Goal: Information Seeking & Learning: Learn about a topic

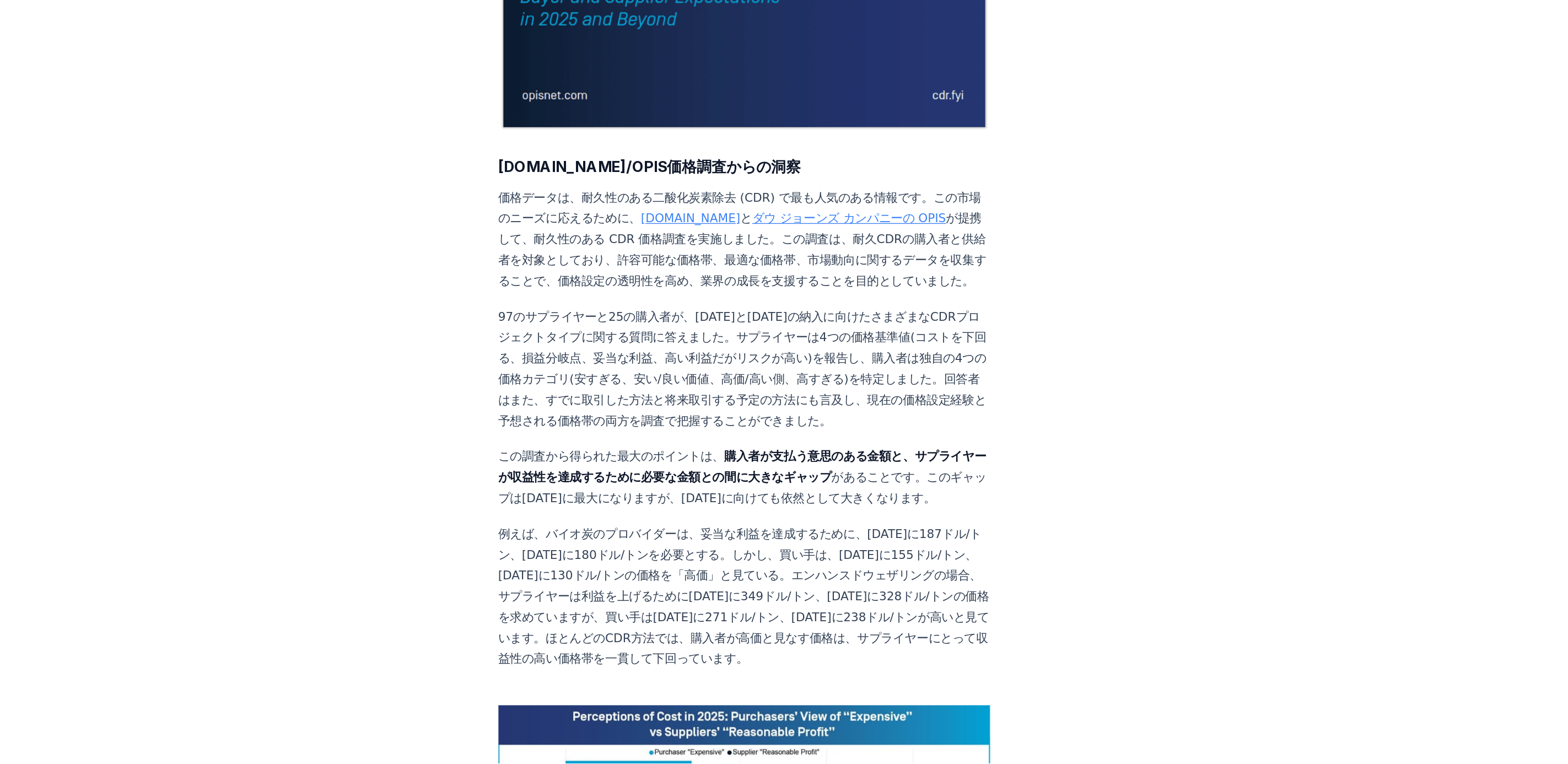
scroll to position [386, 0]
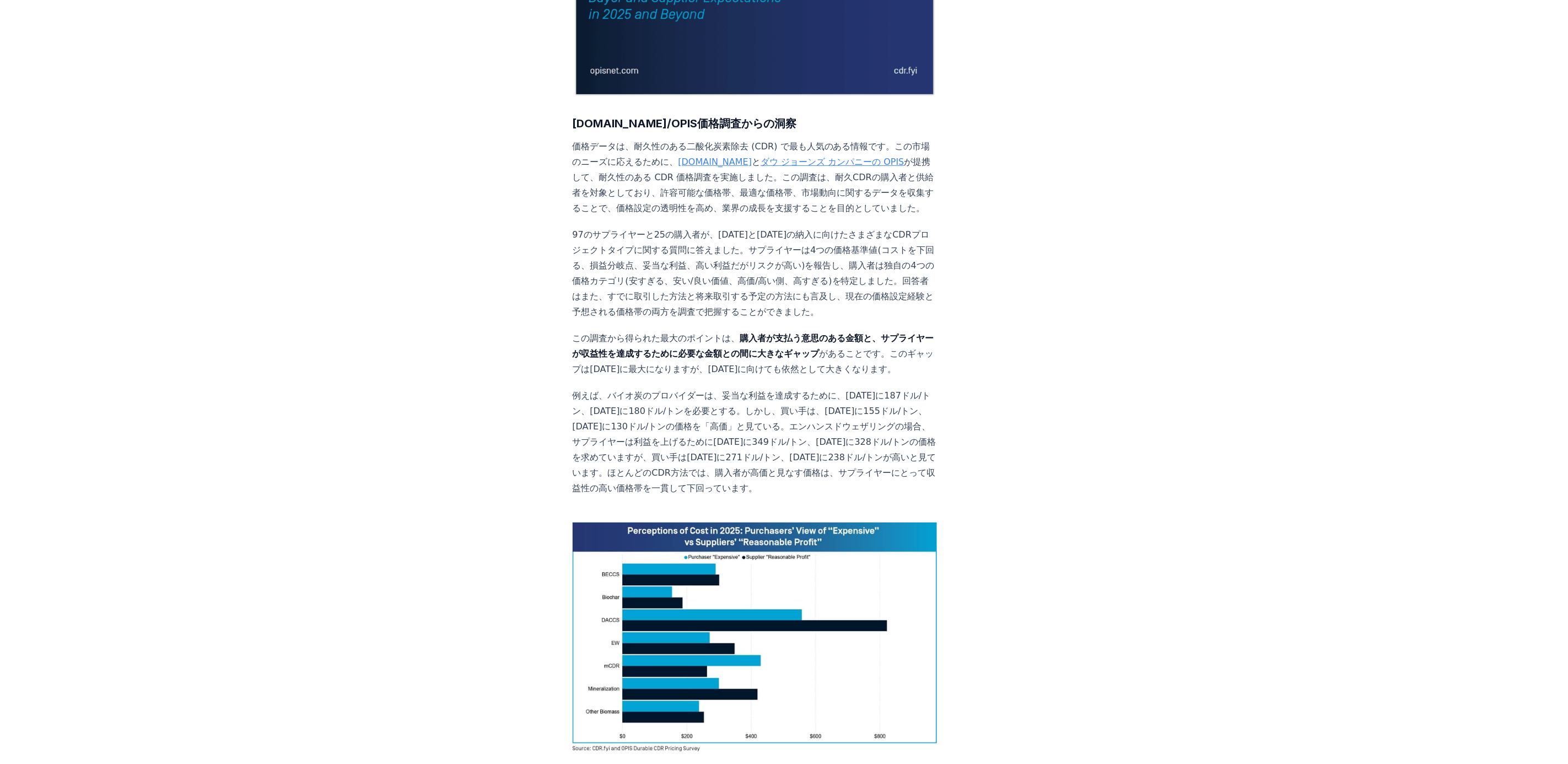
click at [406, 226] on p "97のサプライヤーと25の購入者が、2025年と2030年の納入に向けたさまざまなCDRプロジェクトタイプに関する質問に答えました。サプライヤーは4つの価格基…" at bounding box center [755, 273] width 365 height 93
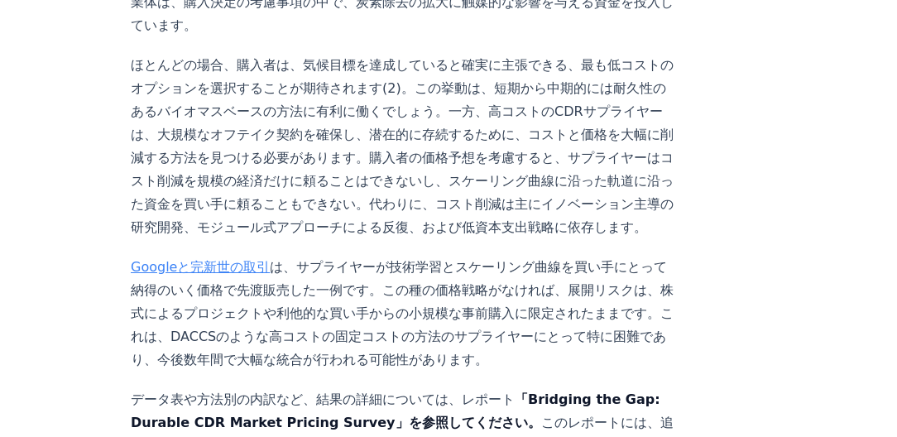
scroll to position [2773, 0]
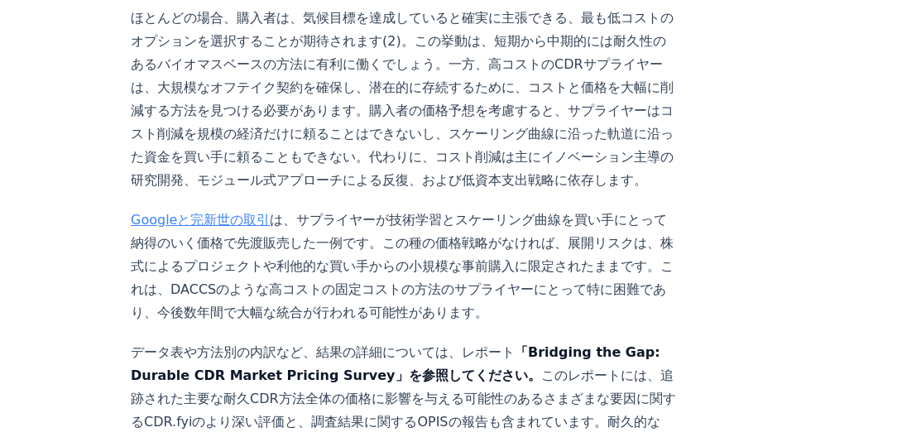
click at [483, 340] on strong "「Bridging the Gap: Durable CDR Market Pricing Survey」を参照してください。" at bounding box center [396, 363] width 530 height 39
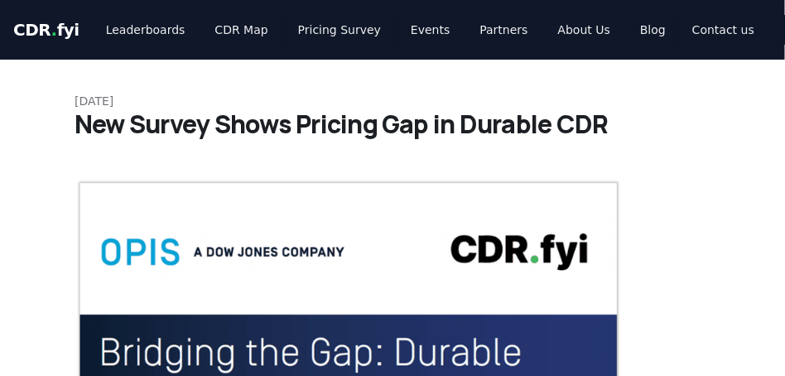
click at [620, 132] on h1 "New Survey Shows Pricing Gap in Durable CDR" at bounding box center [392, 124] width 636 height 30
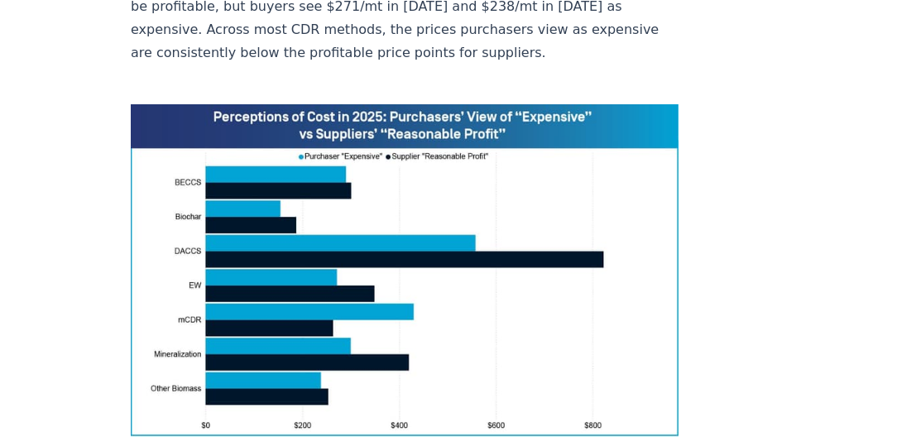
scroll to position [1289, 0]
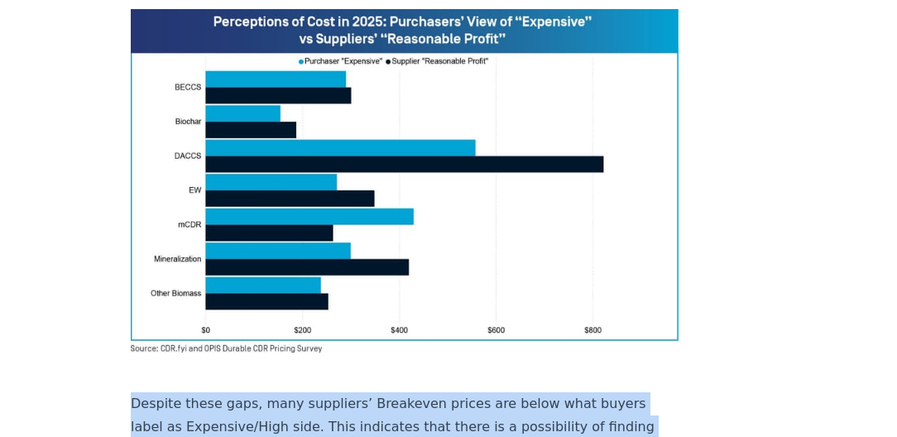
drag, startPoint x: 418, startPoint y: 354, endPoint x: 123, endPoint y: 300, distance: 299.5
drag, startPoint x: 123, startPoint y: 300, endPoint x: 180, endPoint y: 305, distance: 57.3
copy p "Despite these gaps, many suppliers’ Breakeven prices are below what buyers labe…"
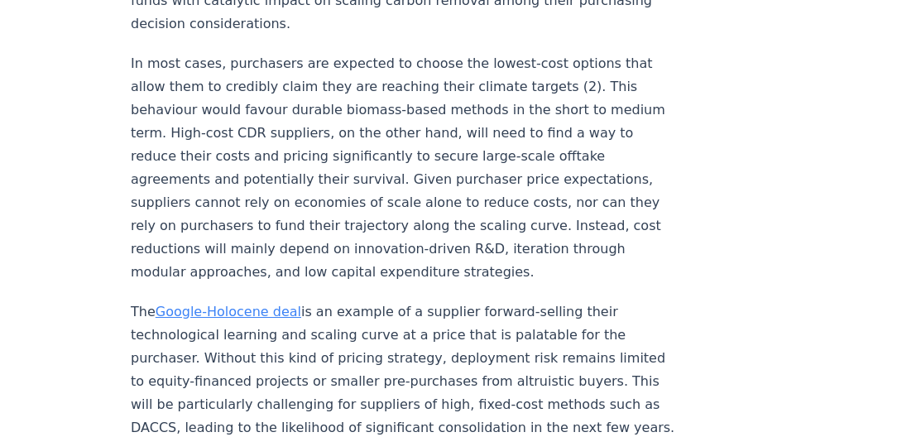
scroll to position [2944, 0]
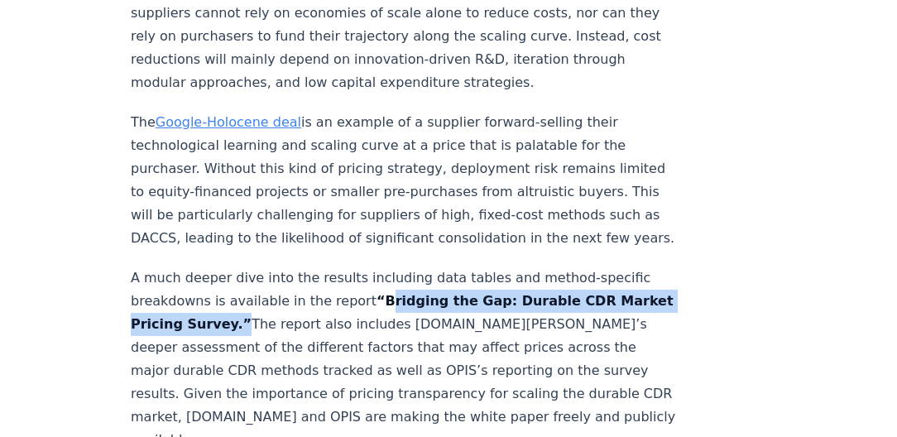
drag, startPoint x: 363, startPoint y: 252, endPoint x: 271, endPoint y: 275, distance: 93.7
click at [271, 293] on strong "“Bridging the Gap: Durable CDR Market Pricing Survey.”" at bounding box center [402, 312] width 543 height 39
drag, startPoint x: 271, startPoint y: 275, endPoint x: 248, endPoint y: 276, distance: 23.2
copy strong "Bridging the Gap: Durable CDR Market Pricing Survey"
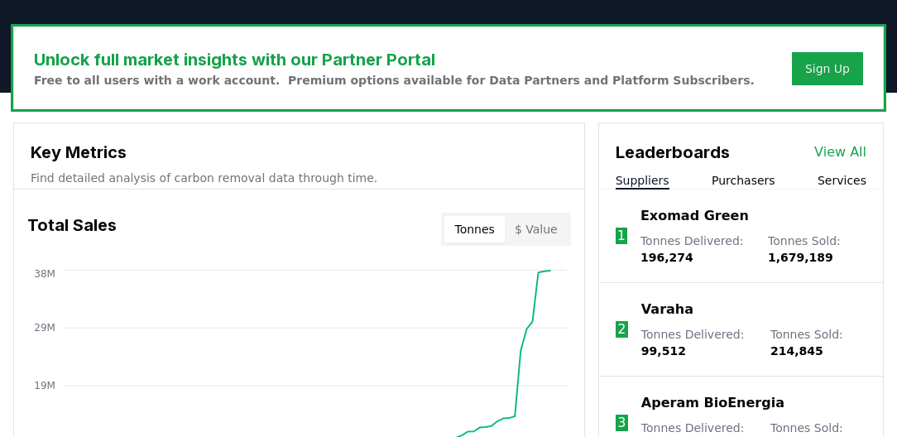
scroll to position [614, 0]
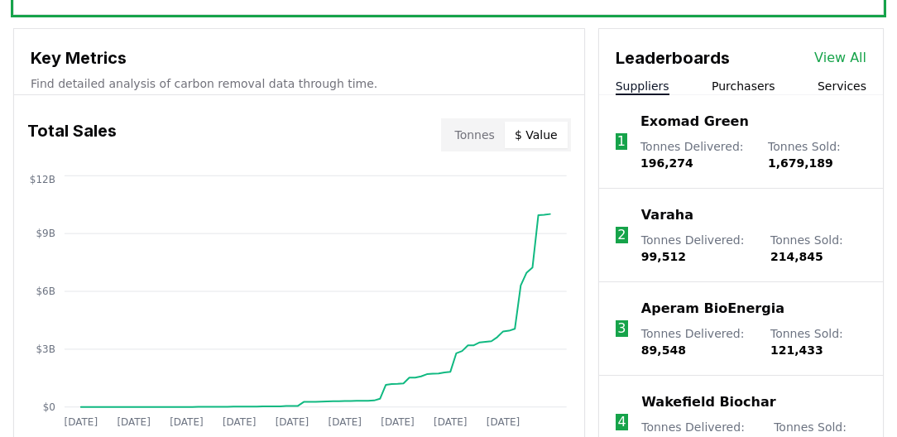
click at [531, 134] on button "$ Value" at bounding box center [536, 135] width 63 height 26
click at [489, 141] on button "Tonnes" at bounding box center [474, 135] width 60 height 26
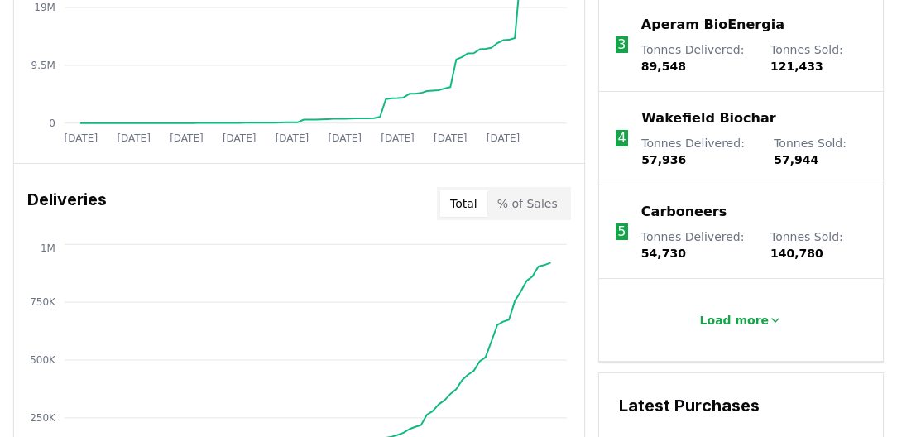
scroll to position [993, 0]
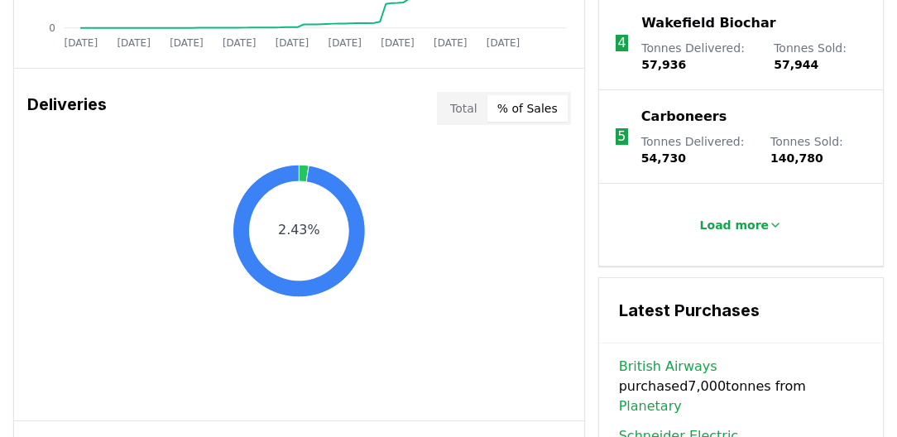
click at [538, 100] on button "% of Sales" at bounding box center [527, 108] width 80 height 26
click at [482, 111] on button "Total" at bounding box center [463, 108] width 47 height 26
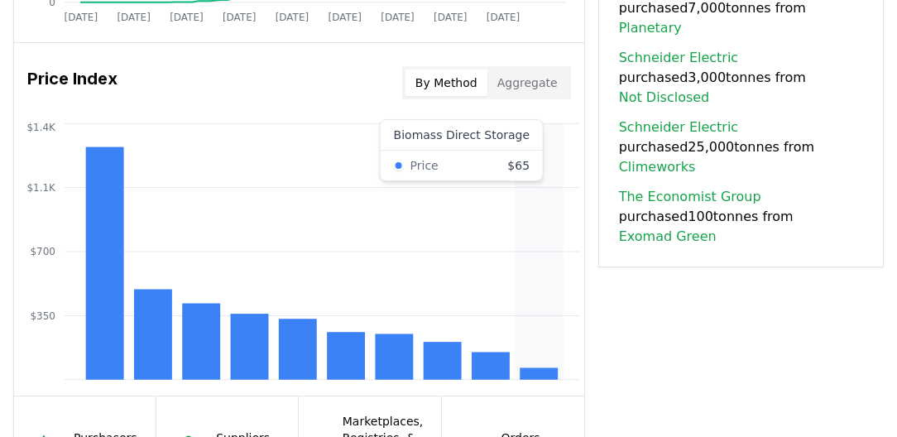
scroll to position [1229, 0]
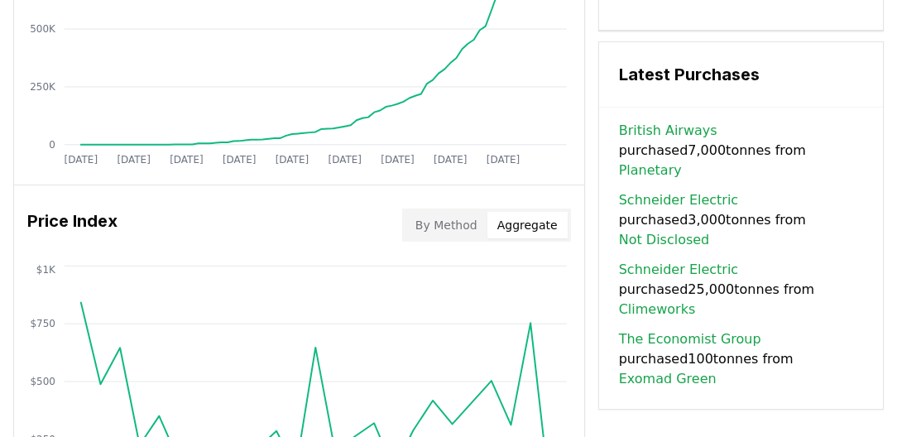
click at [528, 214] on button "Aggregate" at bounding box center [527, 225] width 80 height 26
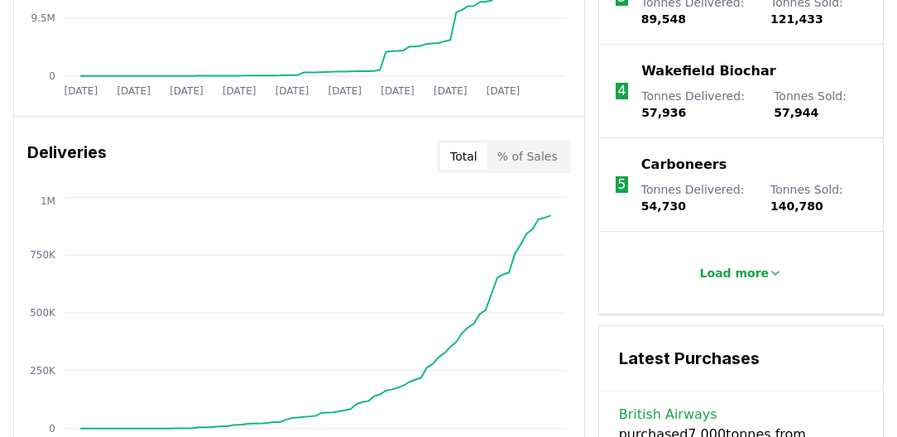
scroll to position [1040, 0]
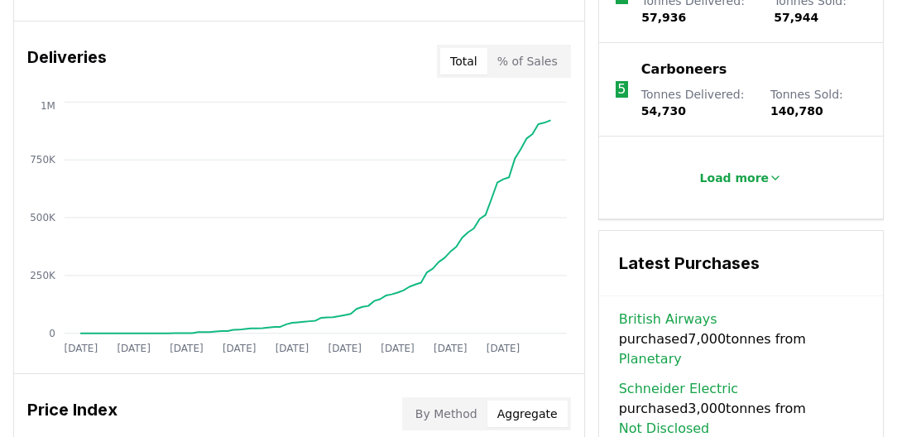
click at [521, 55] on button "% of Sales" at bounding box center [527, 61] width 80 height 26
click at [466, 62] on button "Total" at bounding box center [463, 61] width 47 height 26
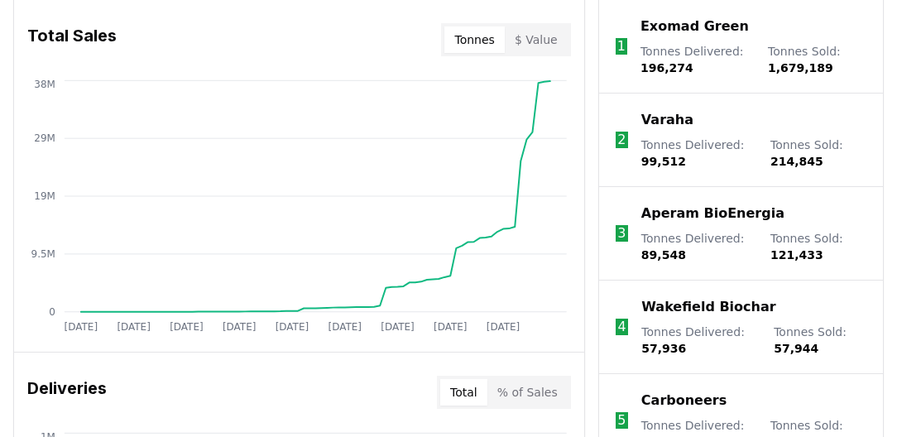
scroll to position [662, 0]
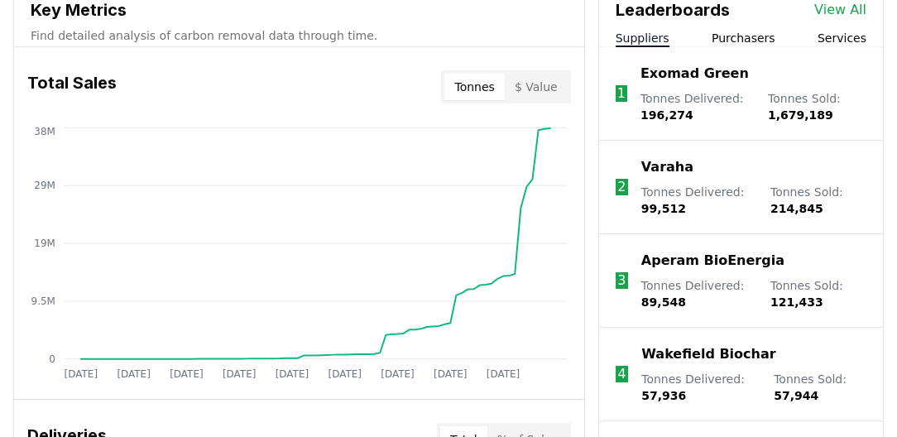
click at [528, 83] on button "$ Value" at bounding box center [536, 87] width 63 height 26
click at [473, 88] on button "Tonnes" at bounding box center [474, 87] width 60 height 26
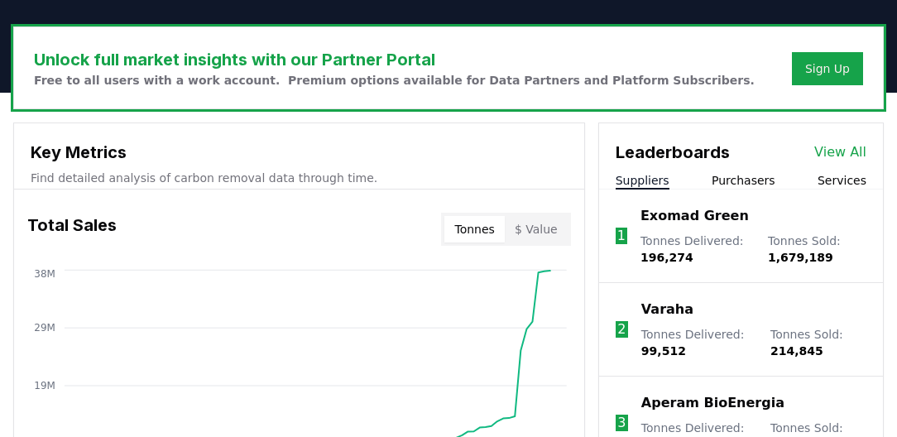
scroll to position [614, 0]
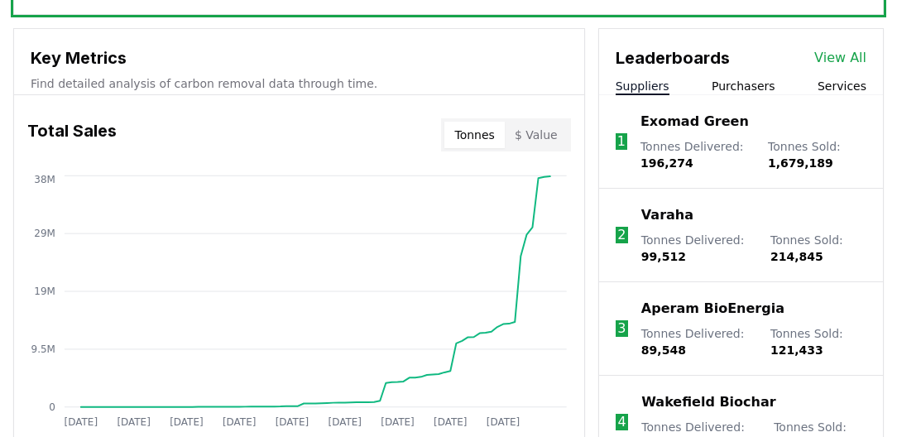
click at [610, 119] on p "Exomad Green" at bounding box center [695, 122] width 108 height 20
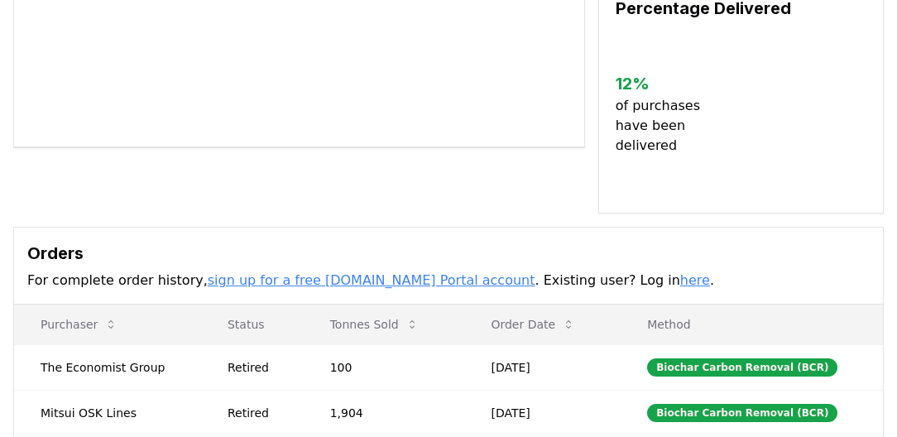
scroll to position [473, 0]
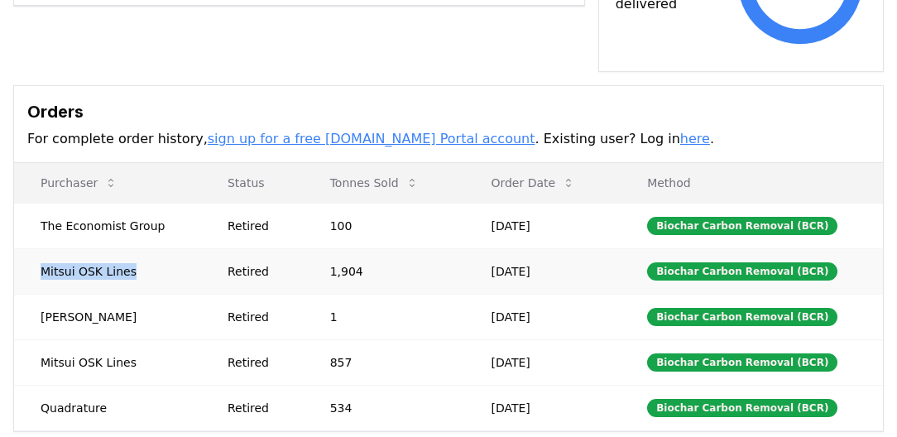
drag, startPoint x: 41, startPoint y: 247, endPoint x: 134, endPoint y: 247, distance: 92.7
click at [134, 248] on td "Mitsui OSK Lines" at bounding box center [107, 271] width 187 height 46
copy td "Mitsui OSK Lines"
click at [117, 203] on td "The Economist Group" at bounding box center [107, 226] width 187 height 46
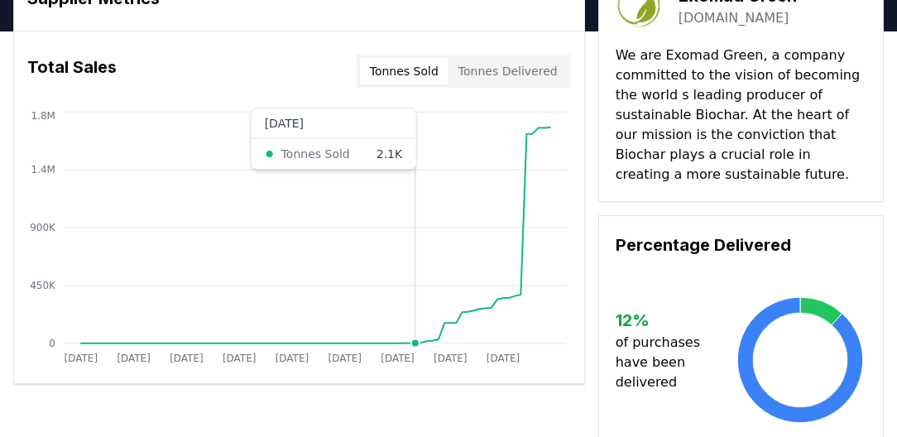
scroll to position [47, 0]
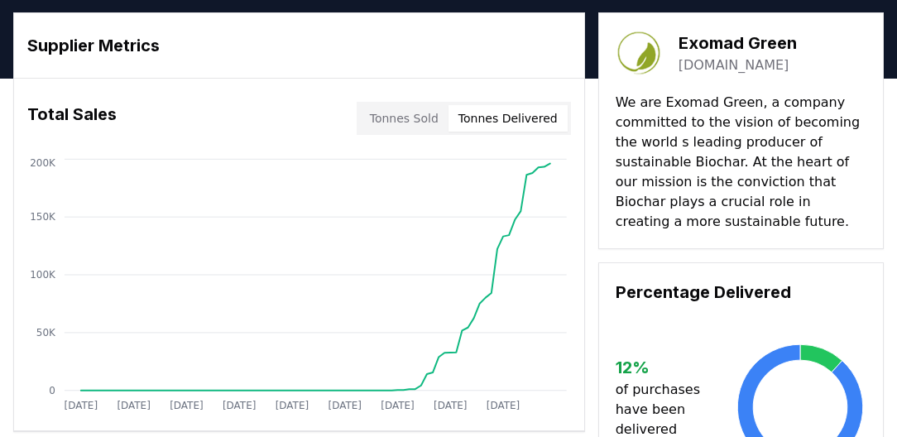
click at [508, 124] on button "Tonnes Delivered" at bounding box center [508, 118] width 119 height 26
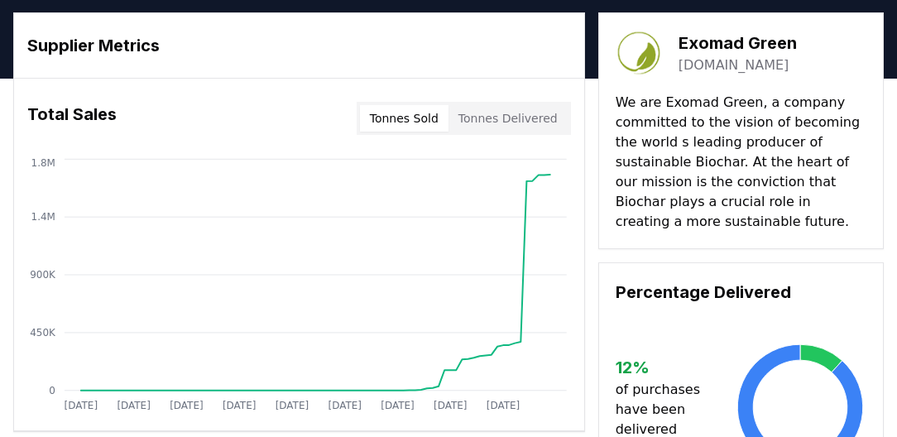
click at [419, 118] on button "Tonnes Sold" at bounding box center [404, 118] width 89 height 26
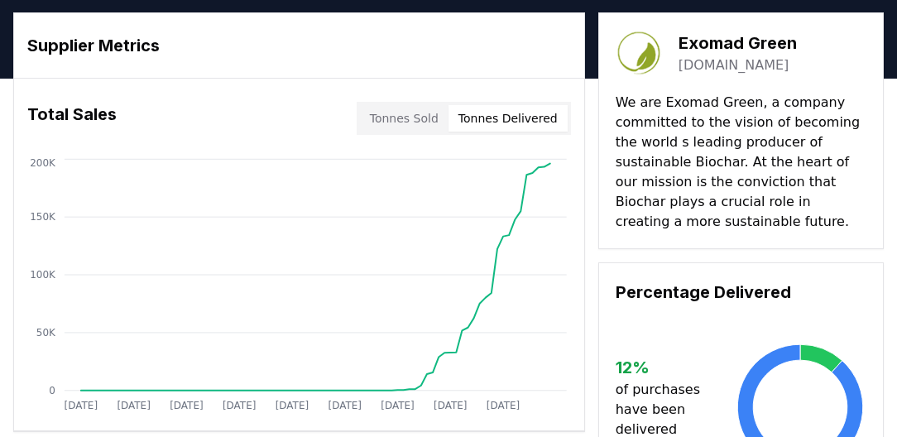
click at [528, 124] on button "Tonnes Delivered" at bounding box center [508, 118] width 119 height 26
click at [429, 115] on button "Tonnes Sold" at bounding box center [404, 118] width 89 height 26
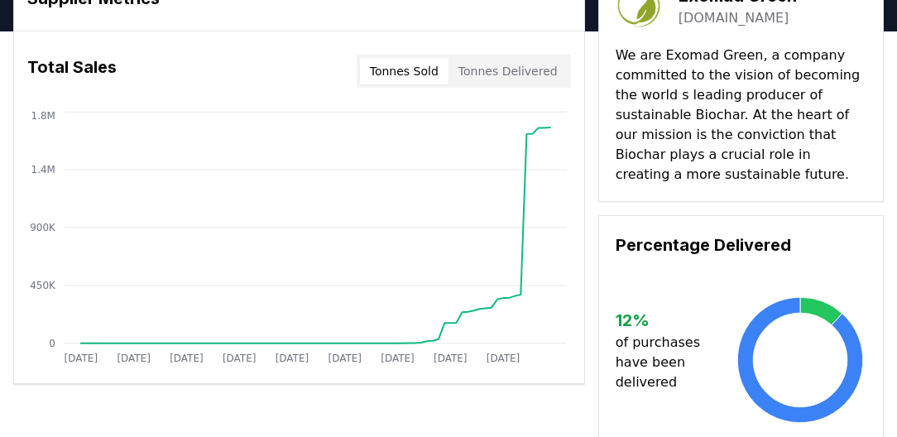
scroll to position [142, 0]
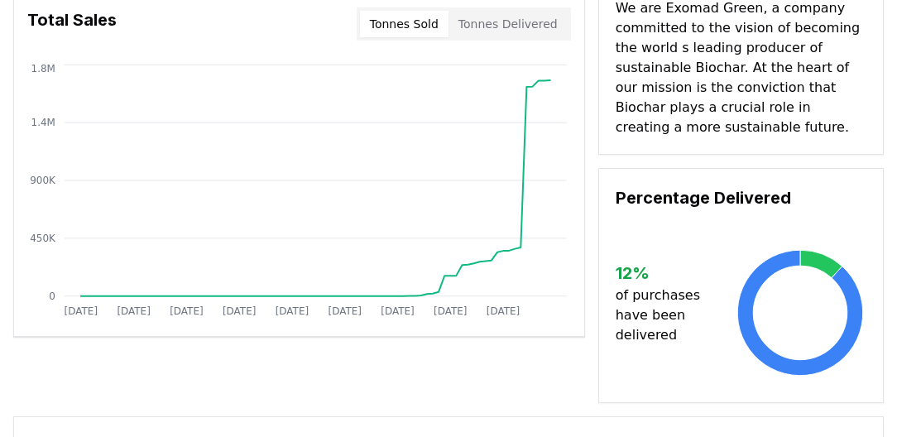
click at [488, 27] on button "Tonnes Delivered" at bounding box center [508, 24] width 119 height 26
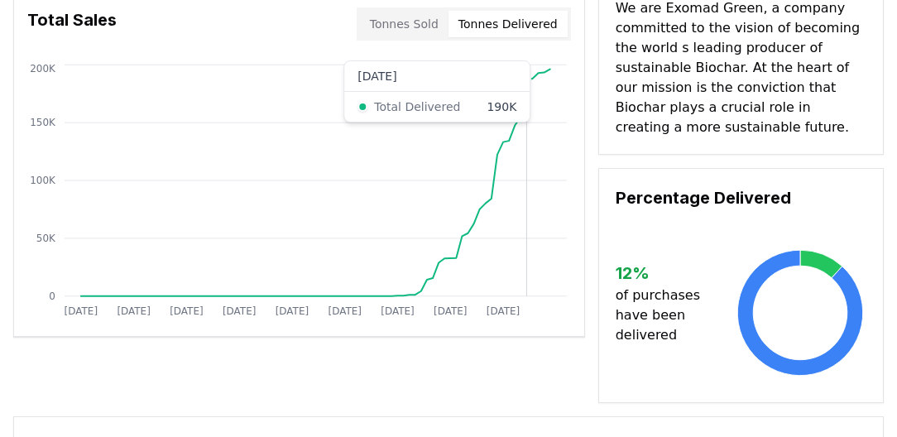
scroll to position [0, 0]
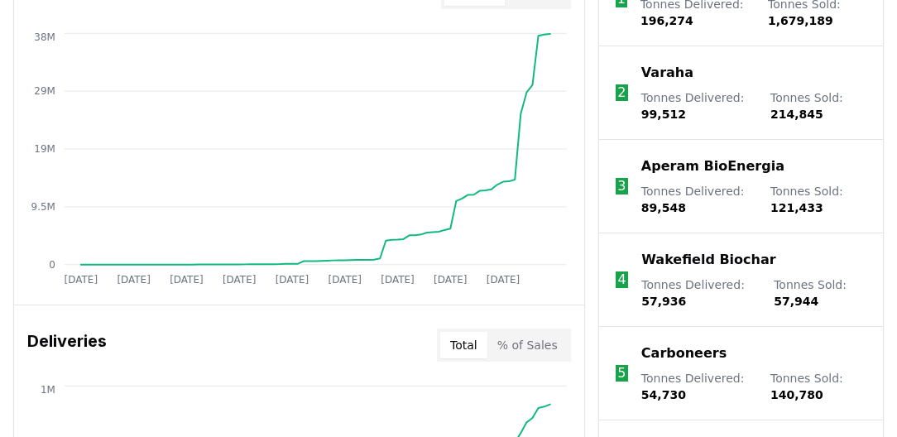
scroll to position [804, 0]
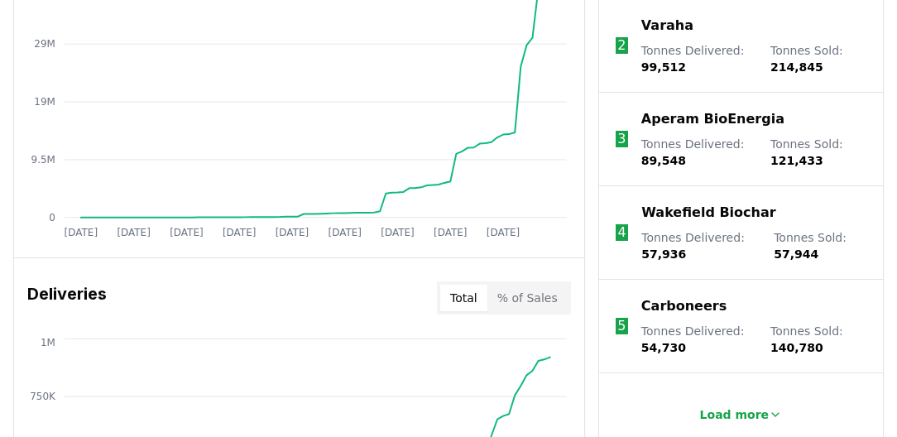
click at [689, 121] on p "Aperam BioEnergia" at bounding box center [712, 119] width 143 height 20
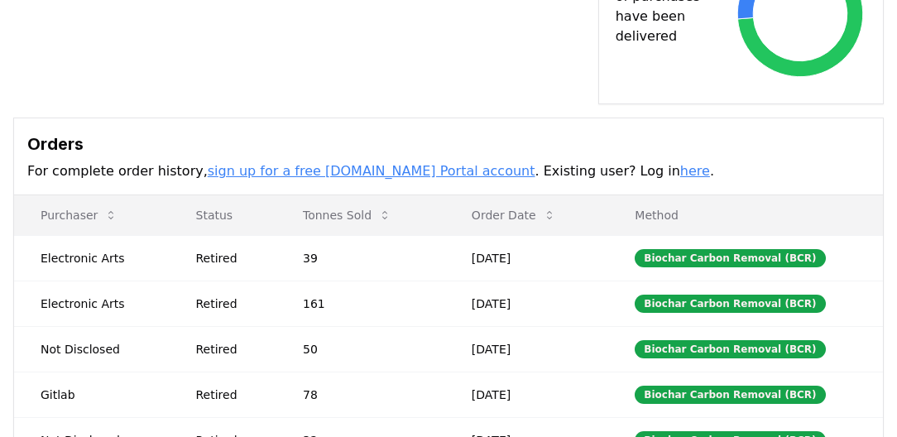
scroll to position [567, 0]
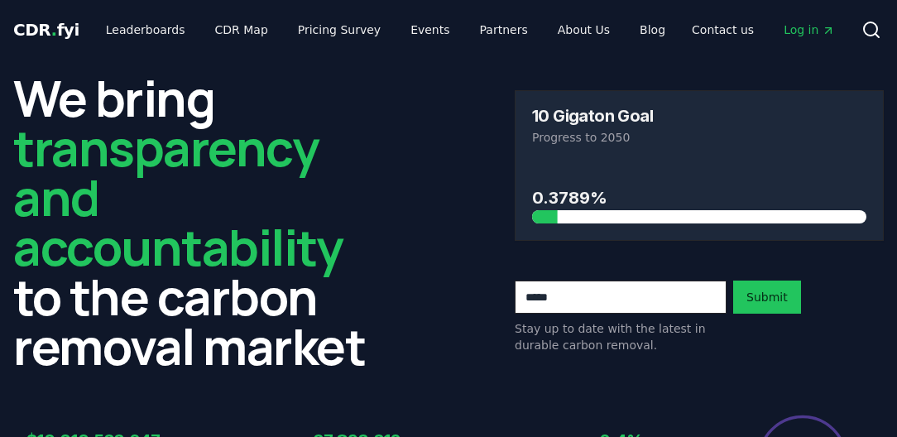
scroll to position [804, 0]
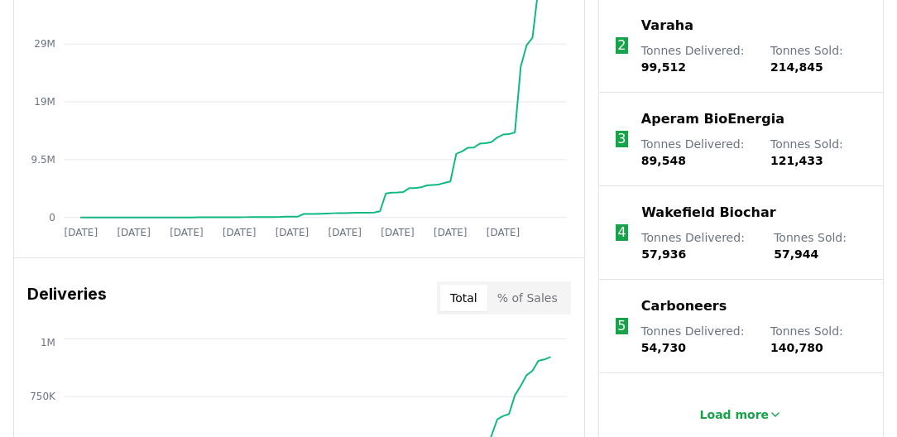
click at [670, 27] on p "Varaha" at bounding box center [667, 26] width 52 height 20
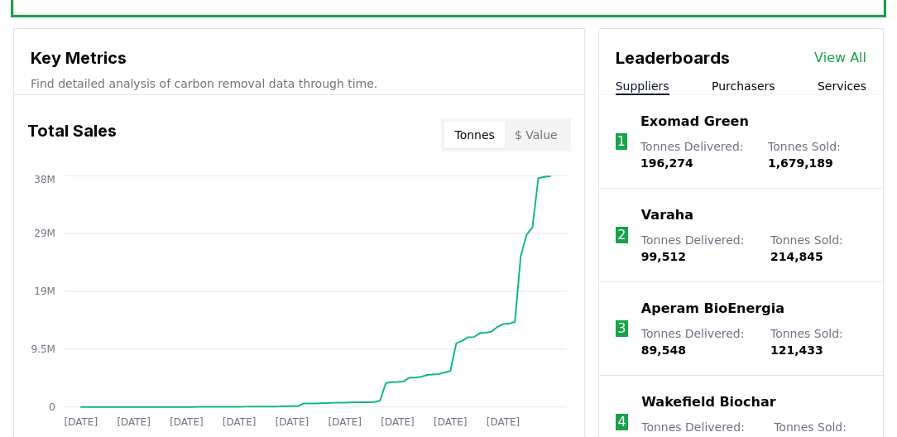
click at [855, 60] on link "View All" at bounding box center [840, 58] width 52 height 20
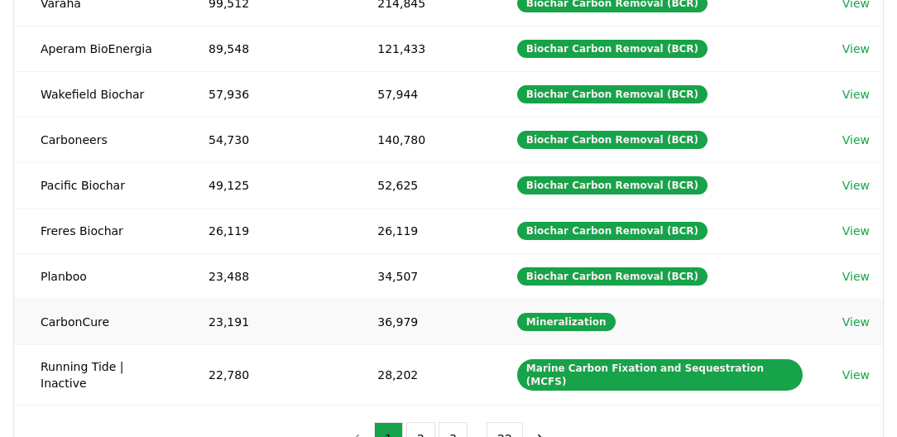
scroll to position [520, 0]
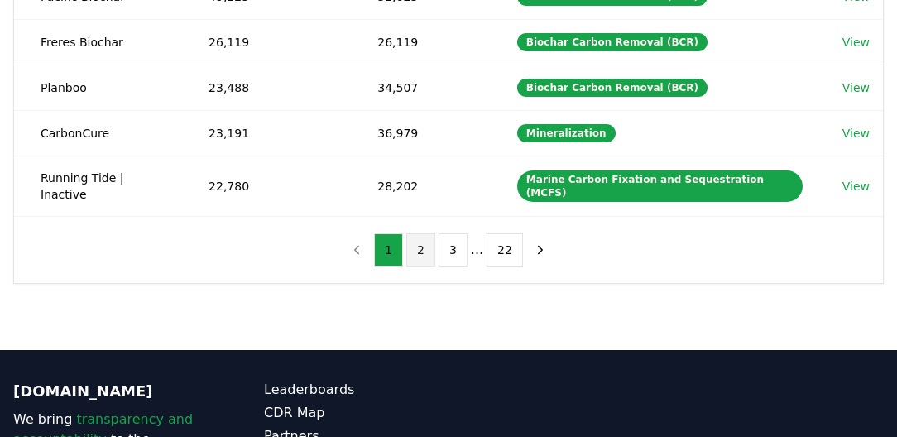
click at [412, 233] on button "2" at bounding box center [420, 249] width 29 height 33
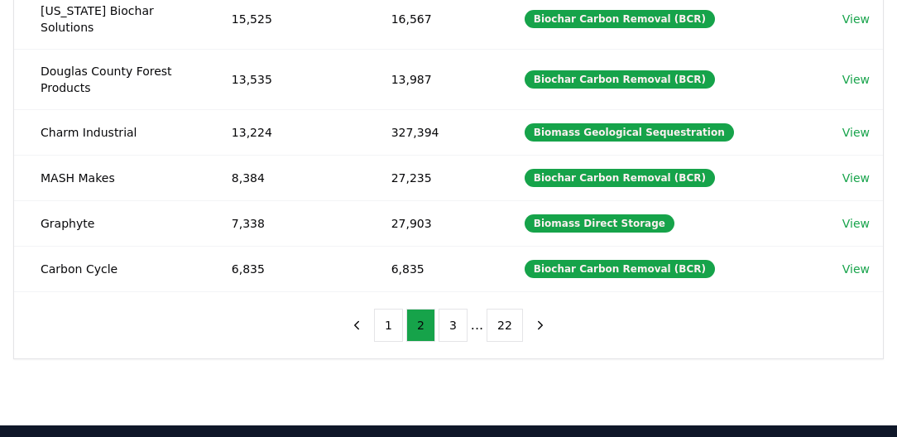
scroll to position [331, 0]
